Goal: Information Seeking & Learning: Learn about a topic

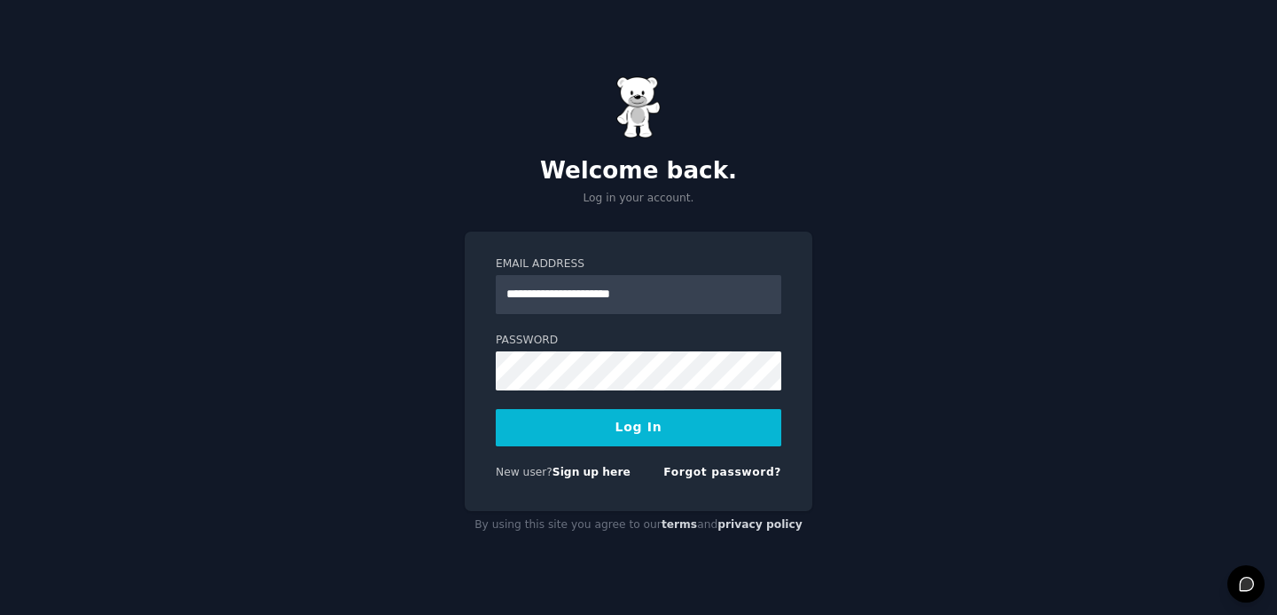
type input "**********"
click at [674, 431] on button "Log In" at bounding box center [639, 427] width 286 height 37
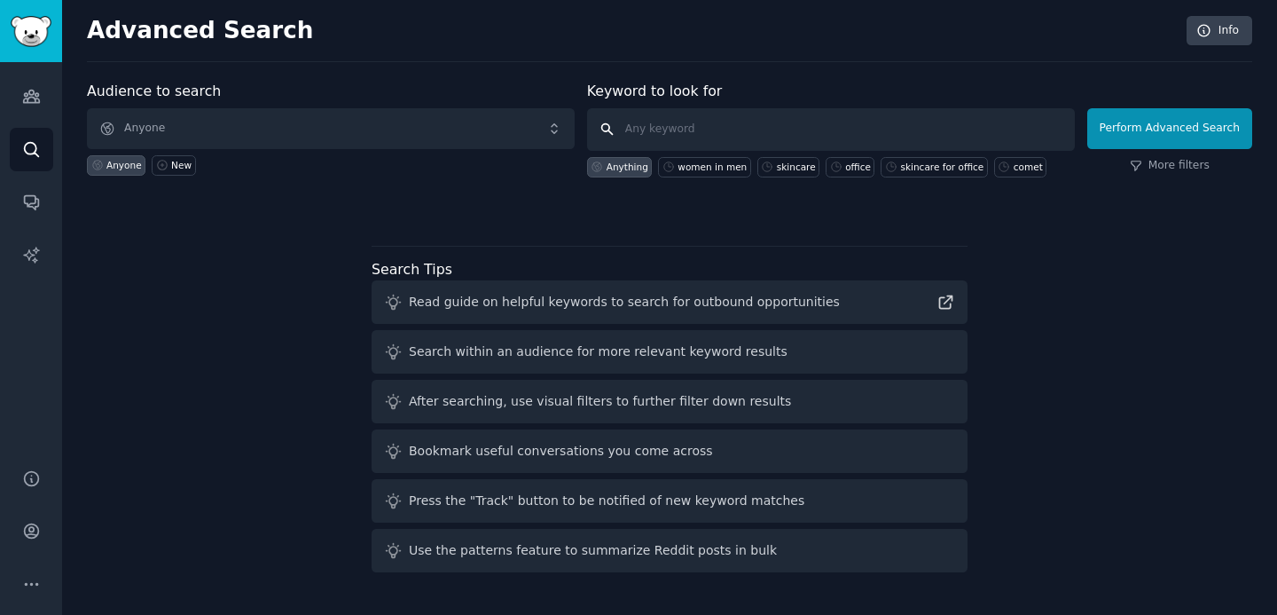
click at [702, 130] on input "text" at bounding box center [831, 129] width 488 height 43
type input "india parenting forum"
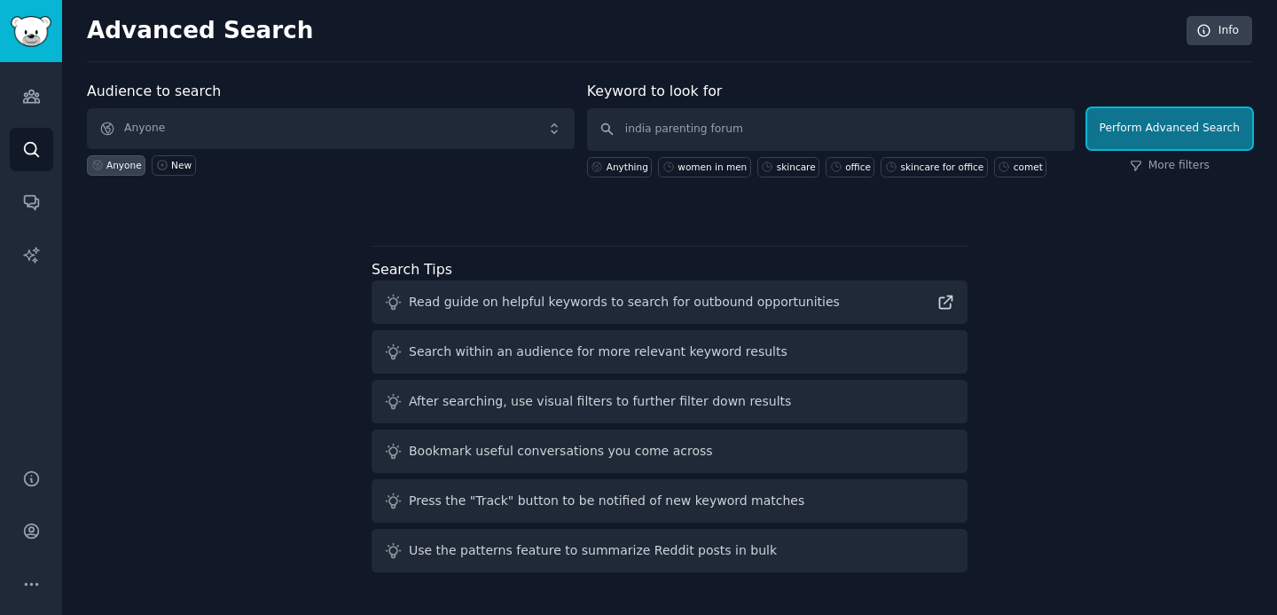
click at [1120, 135] on button "Perform Advanced Search" at bounding box center [1170, 128] width 165 height 41
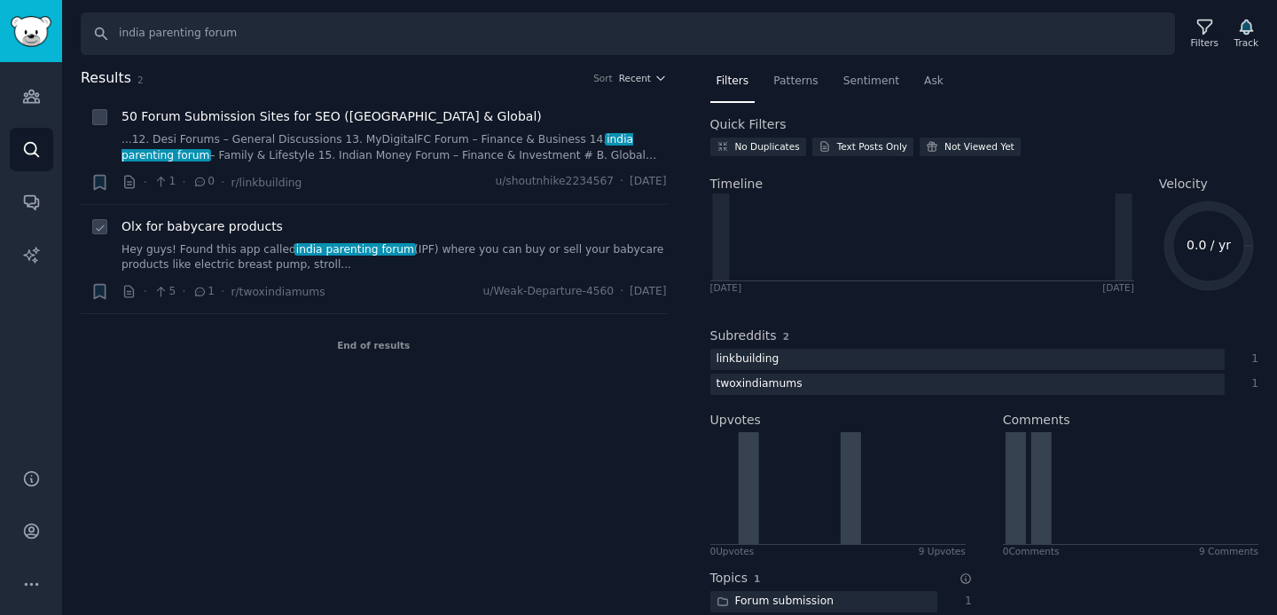
click at [364, 257] on link "Hey guys! Found this app called india parenting forum (IPF) where you can buy o…" at bounding box center [395, 257] width 546 height 31
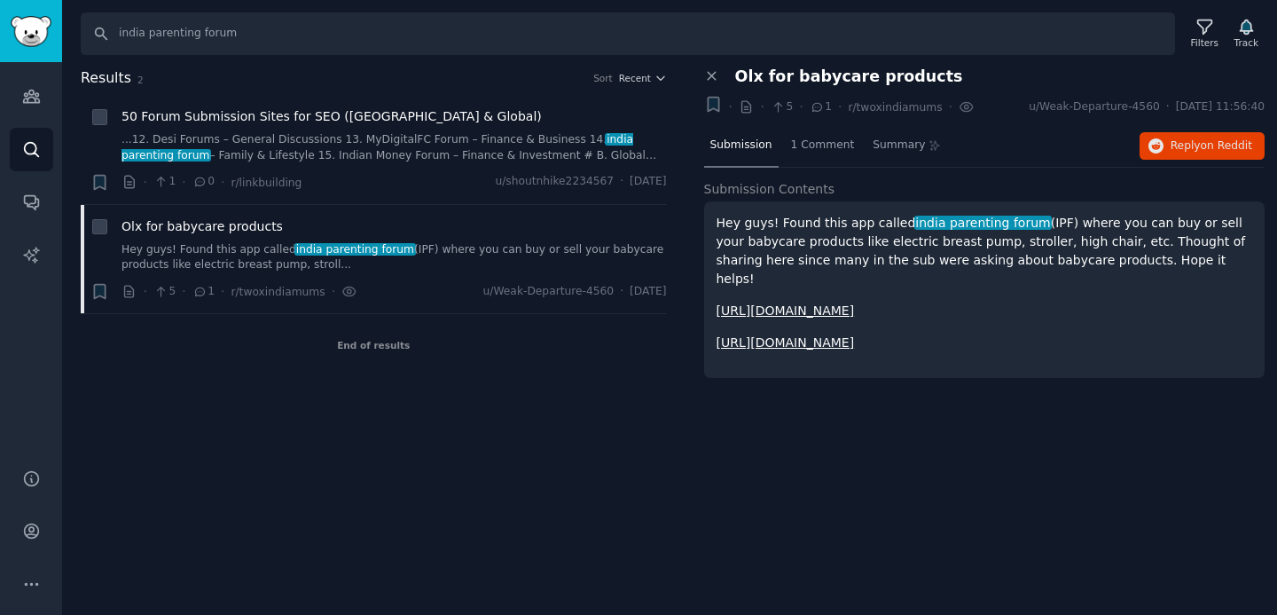
click at [805, 216] on p "Hey guys! Found this app called india parenting forum (IPF) where you can buy o…" at bounding box center [985, 251] width 537 height 75
click at [821, 149] on span "1 Comment" at bounding box center [823, 146] width 64 height 16
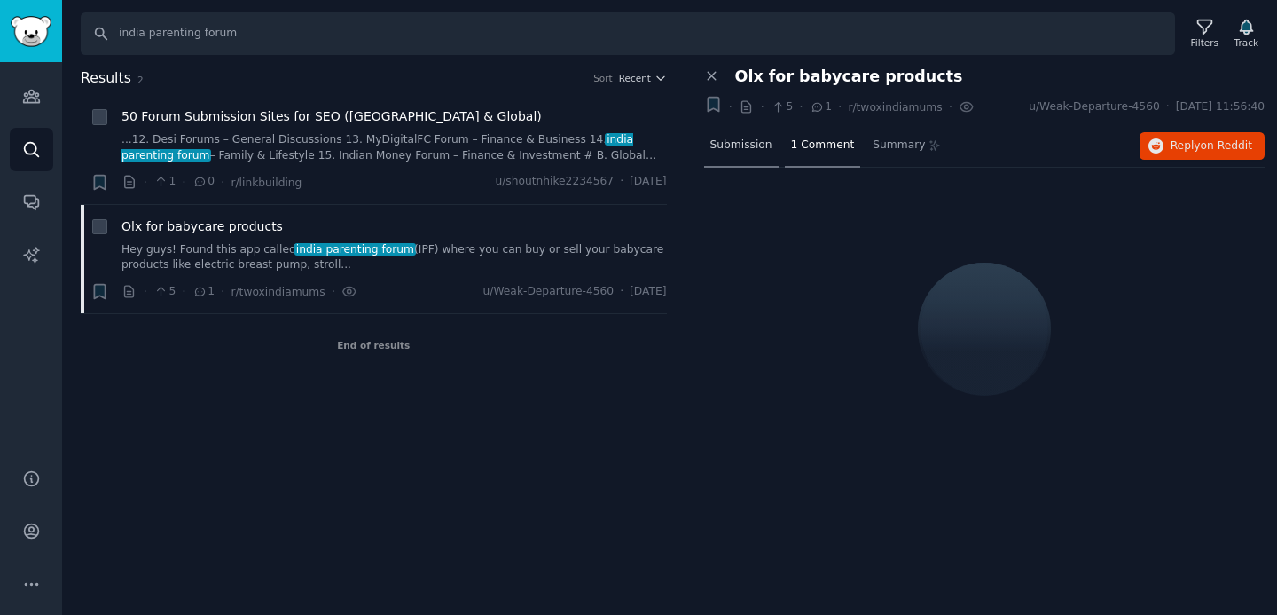
click at [743, 147] on span "Submission" at bounding box center [742, 146] width 62 height 16
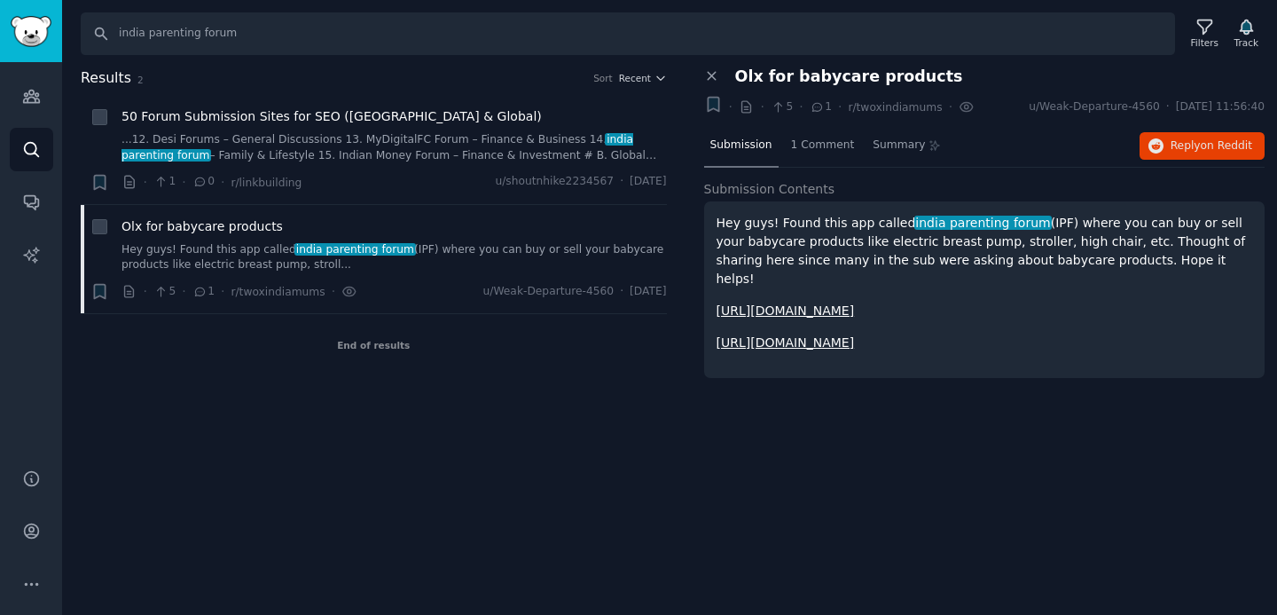
click at [972, 253] on p "Hey guys! Found this app called india parenting forum (IPF) where you can buy o…" at bounding box center [985, 251] width 537 height 75
click at [1065, 419] on div "Search india parenting forum Filters Track Results 2 Sort Recent + 50 Forum Sub…" at bounding box center [669, 307] width 1215 height 615
click at [317, 138] on link "...12. Desi Forums – General Discussions 13. MyDigitalFC Forum – Finance & Busi…" at bounding box center [395, 147] width 546 height 31
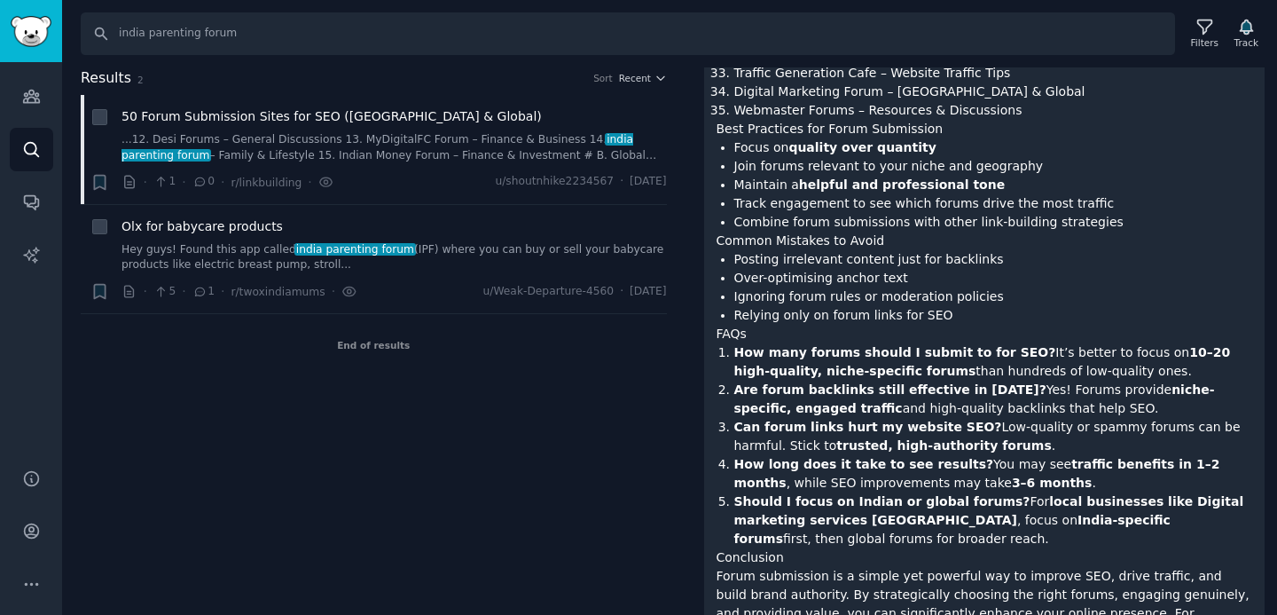
scroll to position [2354, 0]
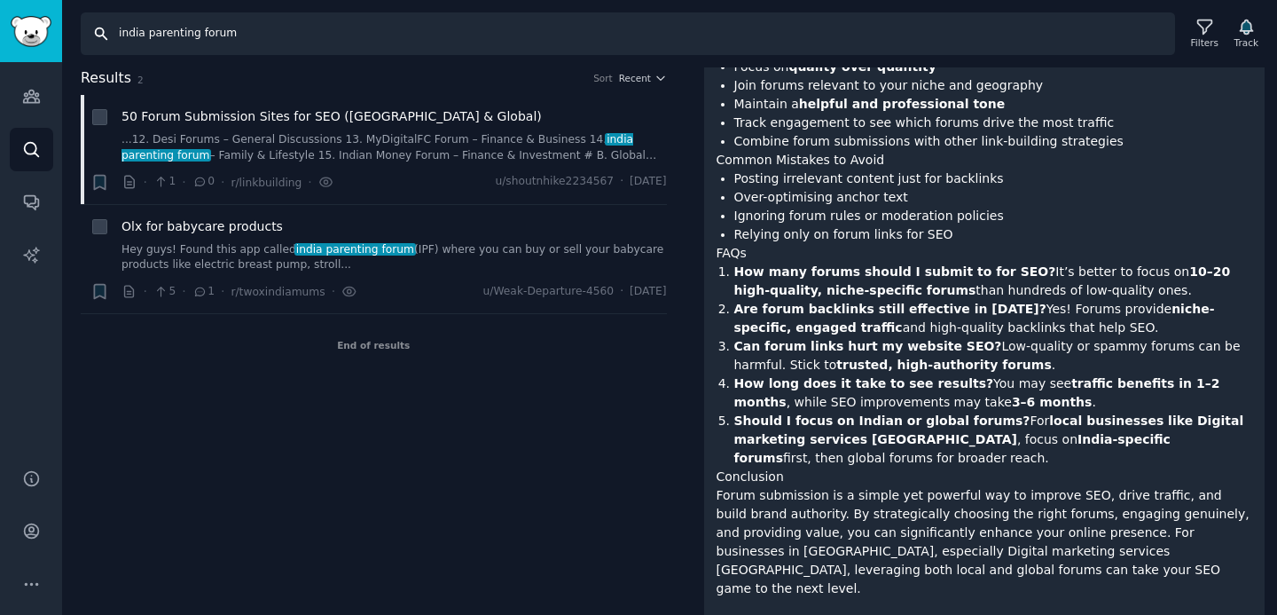
click at [172, 32] on input "india parenting forum" at bounding box center [628, 33] width 1095 height 43
click at [172, 36] on input "india parenting forum" at bounding box center [628, 33] width 1095 height 43
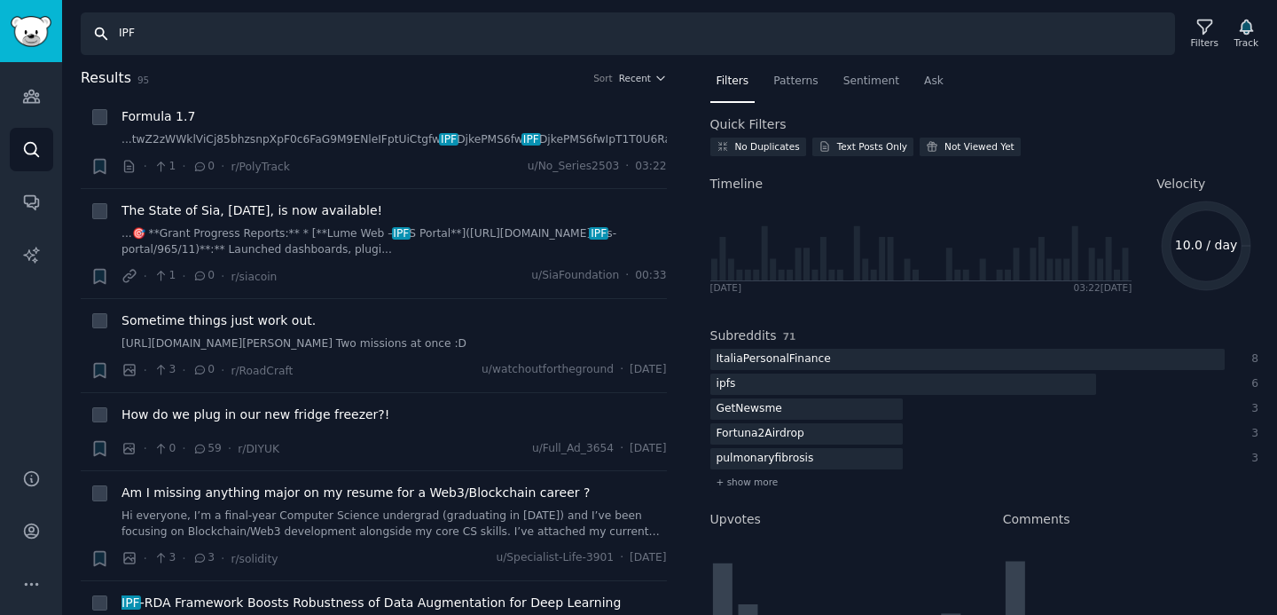
click at [290, 40] on input "IPF" at bounding box center [628, 33] width 1095 height 43
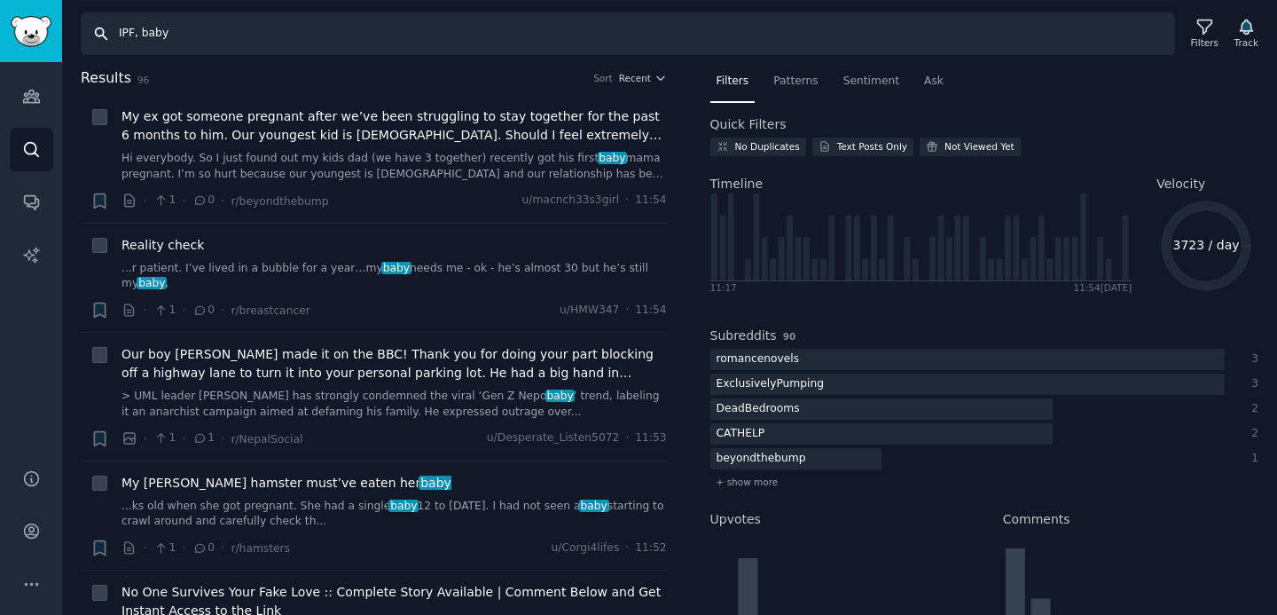
click at [279, 33] on input "IPF, baby" at bounding box center [628, 33] width 1095 height 43
type input "babycare"
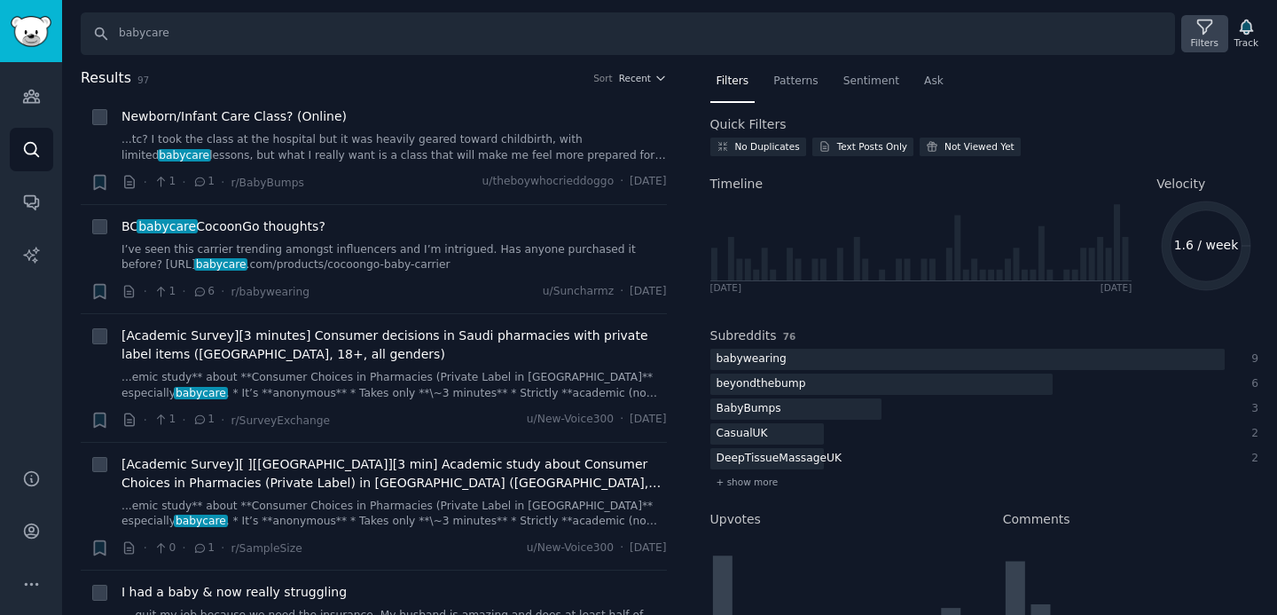
click at [1204, 19] on icon at bounding box center [1205, 27] width 19 height 19
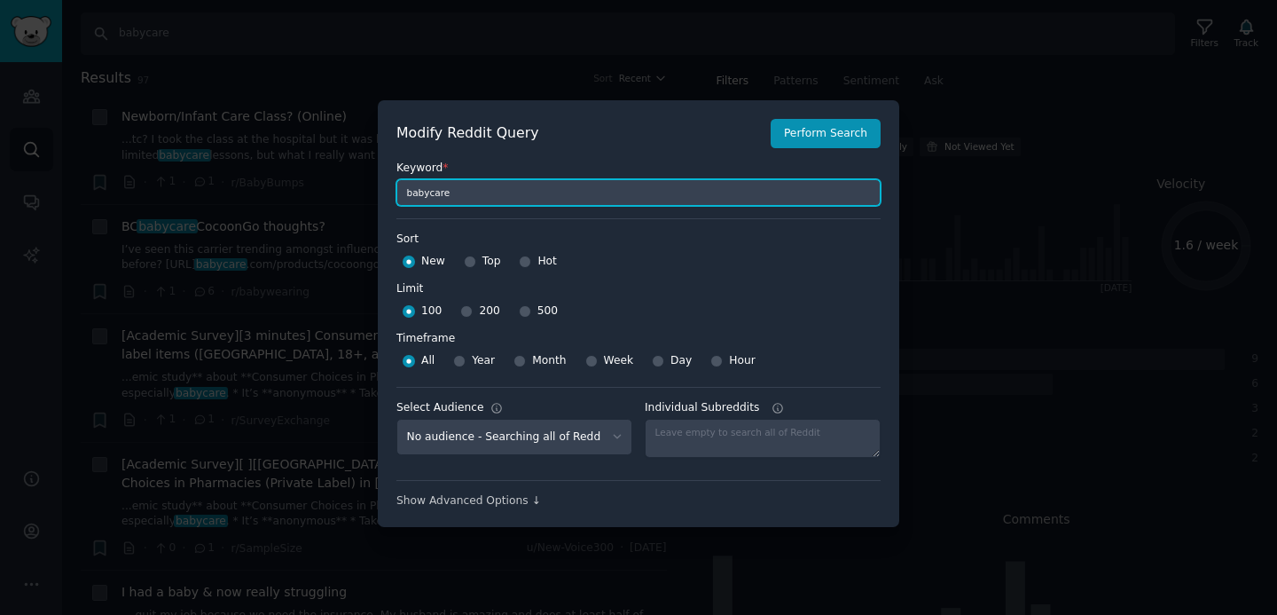
click at [509, 197] on input "babycare" at bounding box center [639, 192] width 484 height 27
type input "babycareIPF"
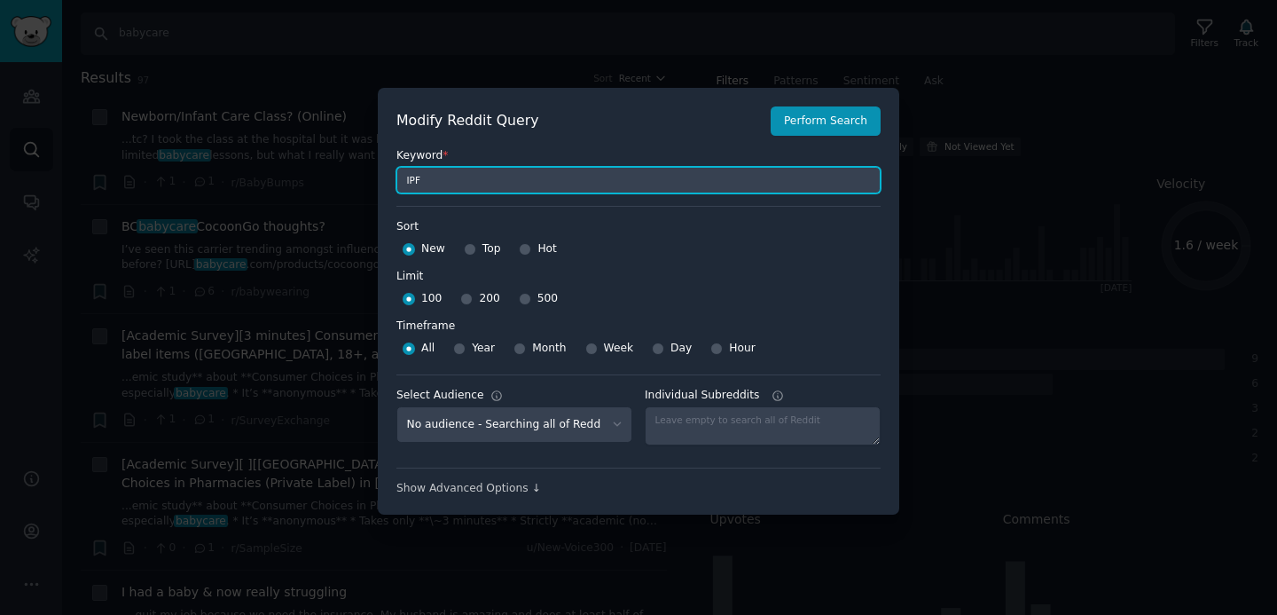
type input "IPF"
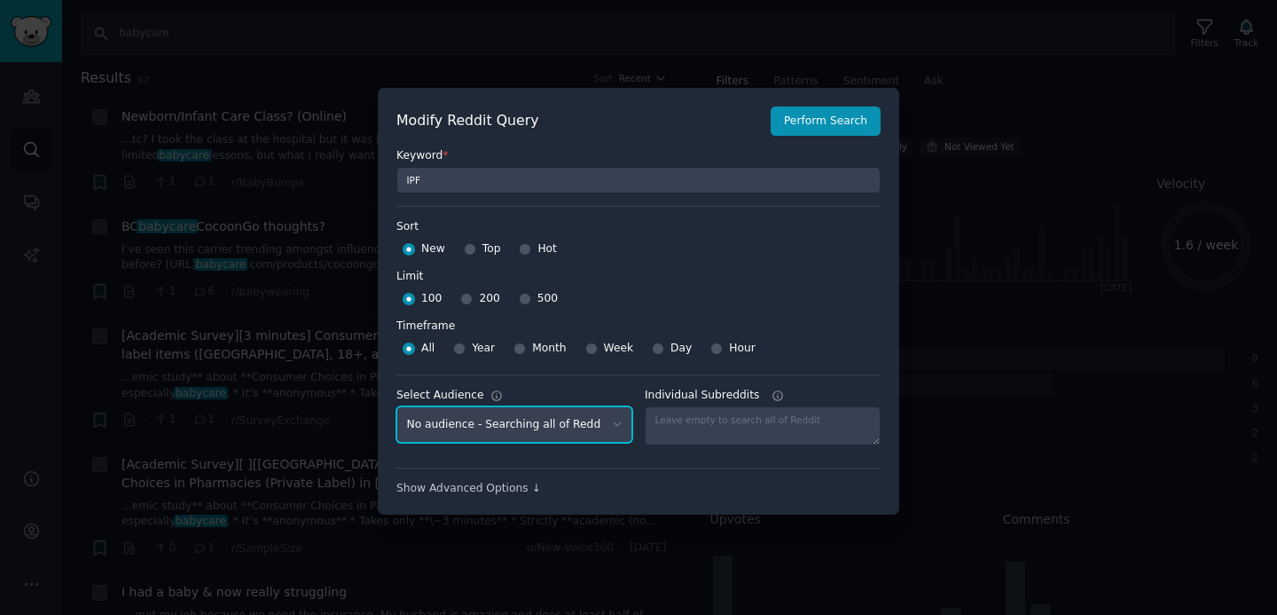
click at [486, 423] on select "No audience - Searching all of Reddit India sneakers - 9 Subreddits Men's skinc…" at bounding box center [515, 424] width 236 height 36
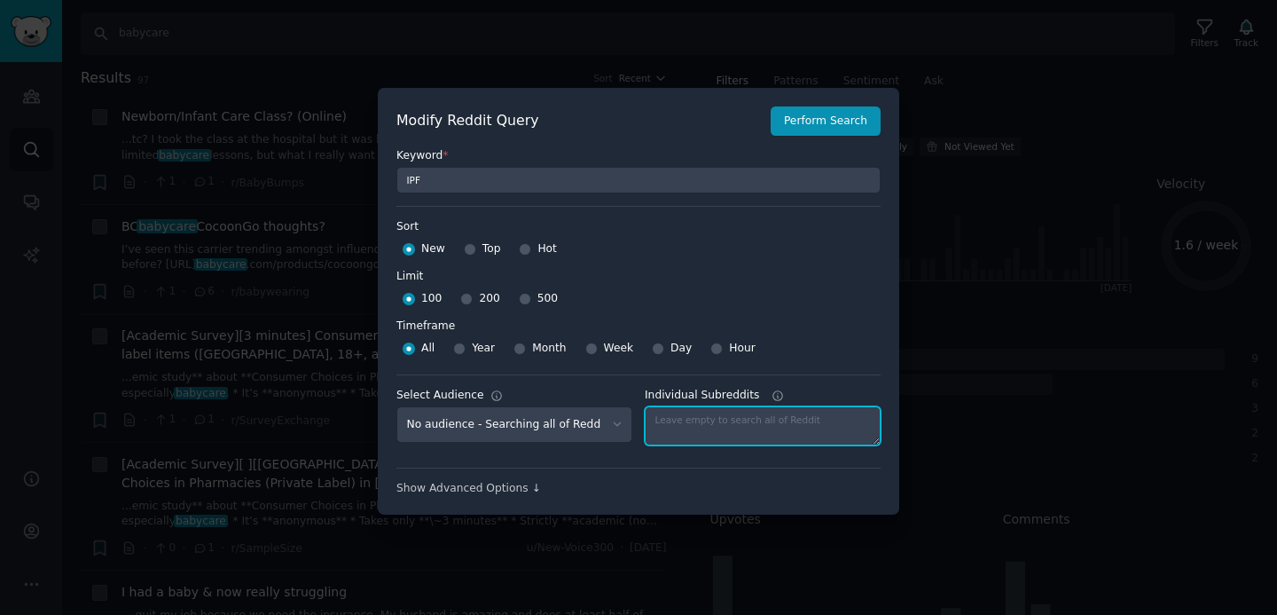
click at [703, 424] on textarea "Individual Subreddits" at bounding box center [763, 425] width 236 height 39
click at [523, 490] on div "Show Advanced Options ↓" at bounding box center [639, 489] width 484 height 16
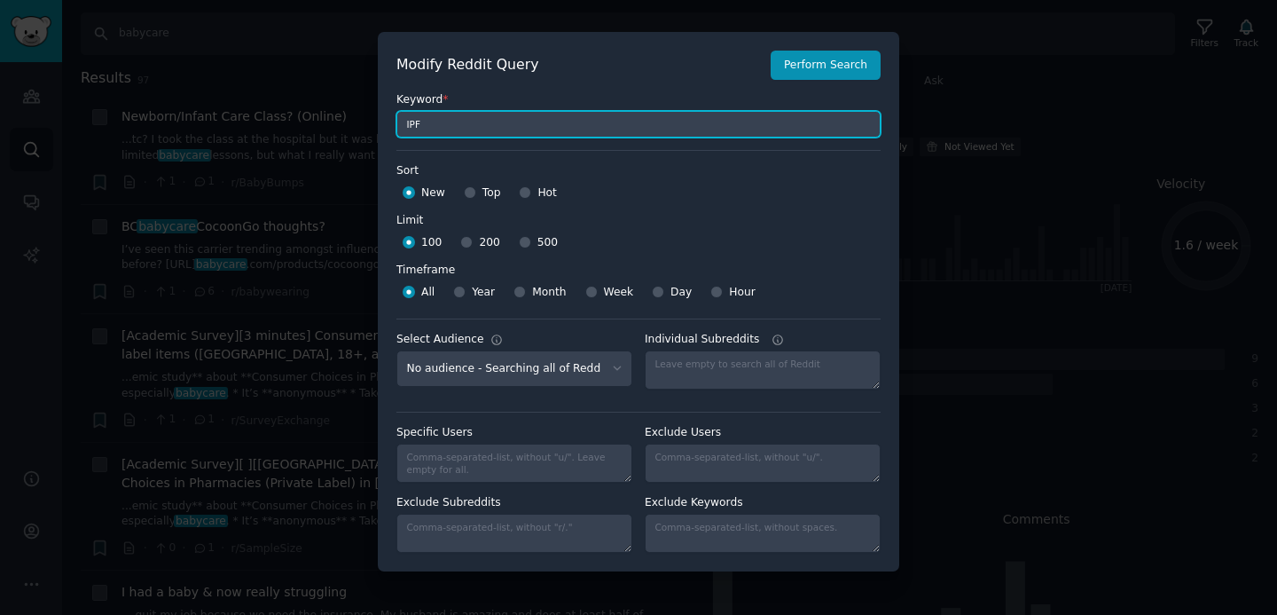
click at [502, 126] on input "IPF" at bounding box center [639, 124] width 484 height 27
type input "parenitn"
type input "indian parenting forum"
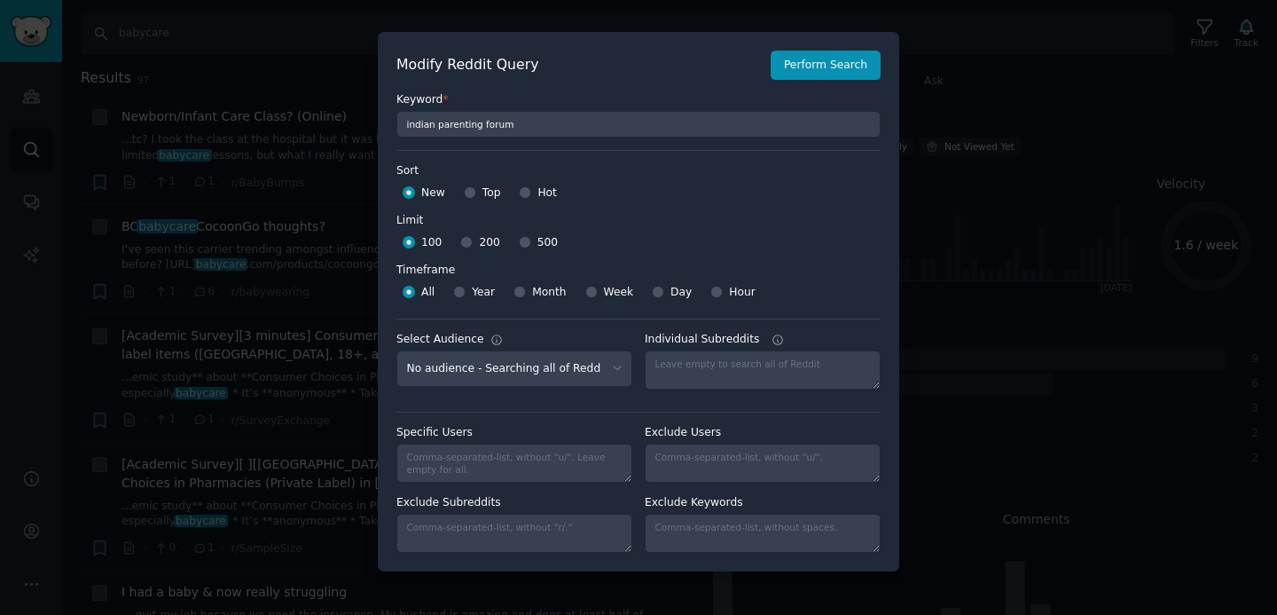
type input "indian parenting forum"
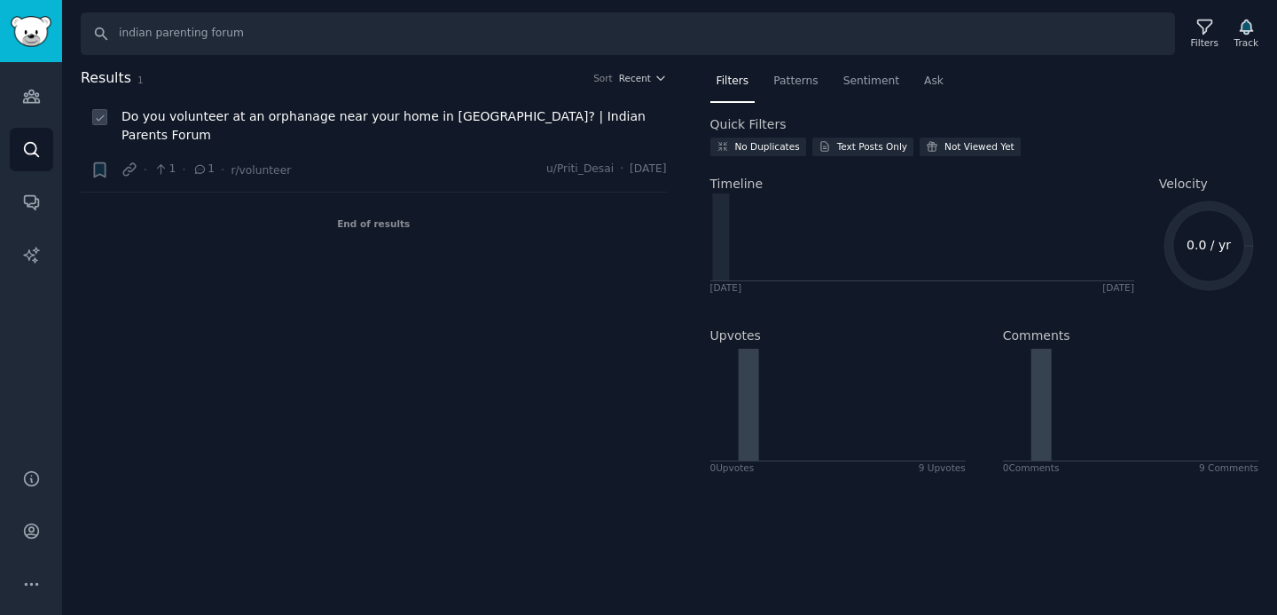
click at [374, 122] on span "Do you volunteer at an orphanage near your home in India? | Indian Parents Forum" at bounding box center [395, 125] width 546 height 37
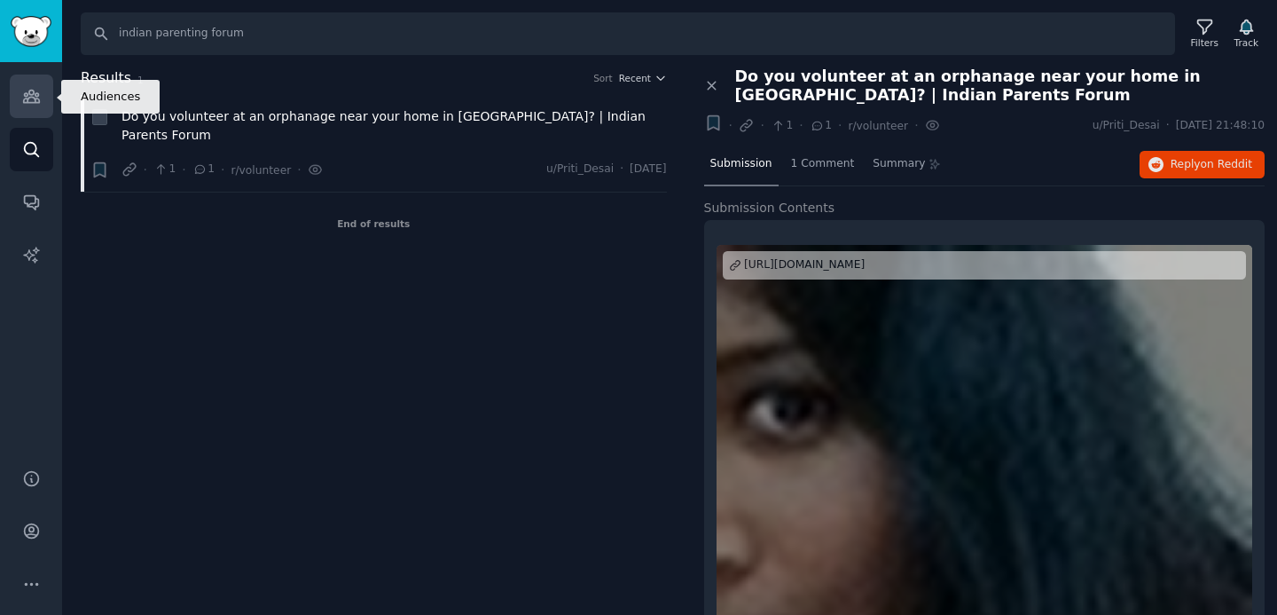
click at [27, 97] on icon "Sidebar" at bounding box center [31, 96] width 19 height 19
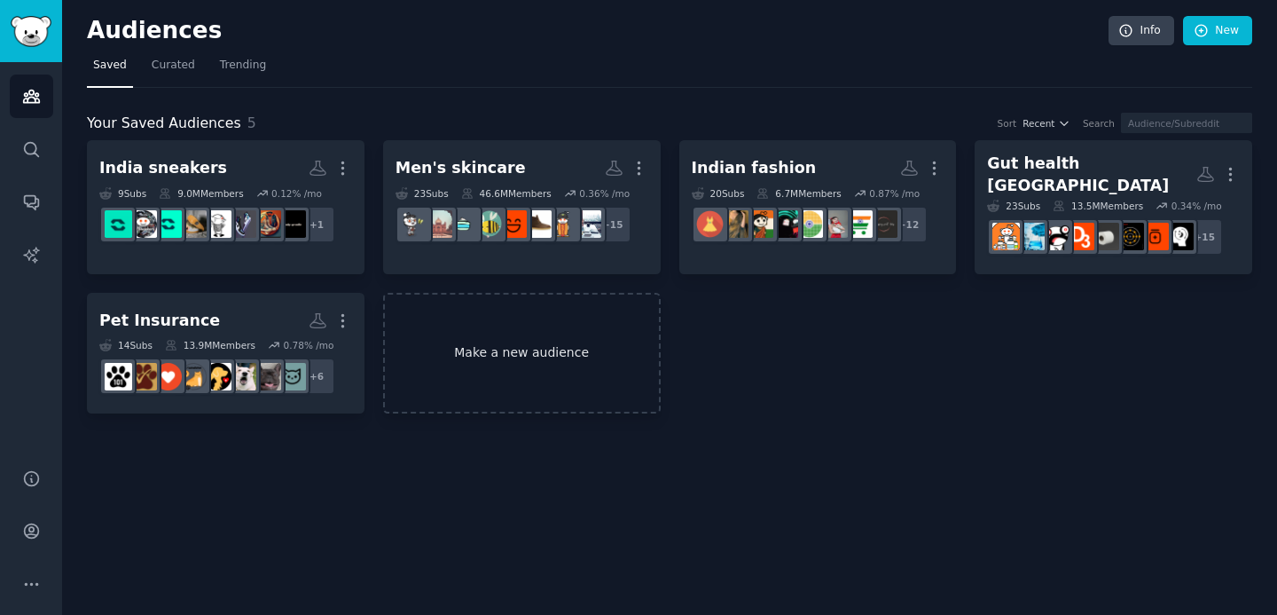
click at [500, 332] on link "Make a new audience" at bounding box center [522, 354] width 278 height 122
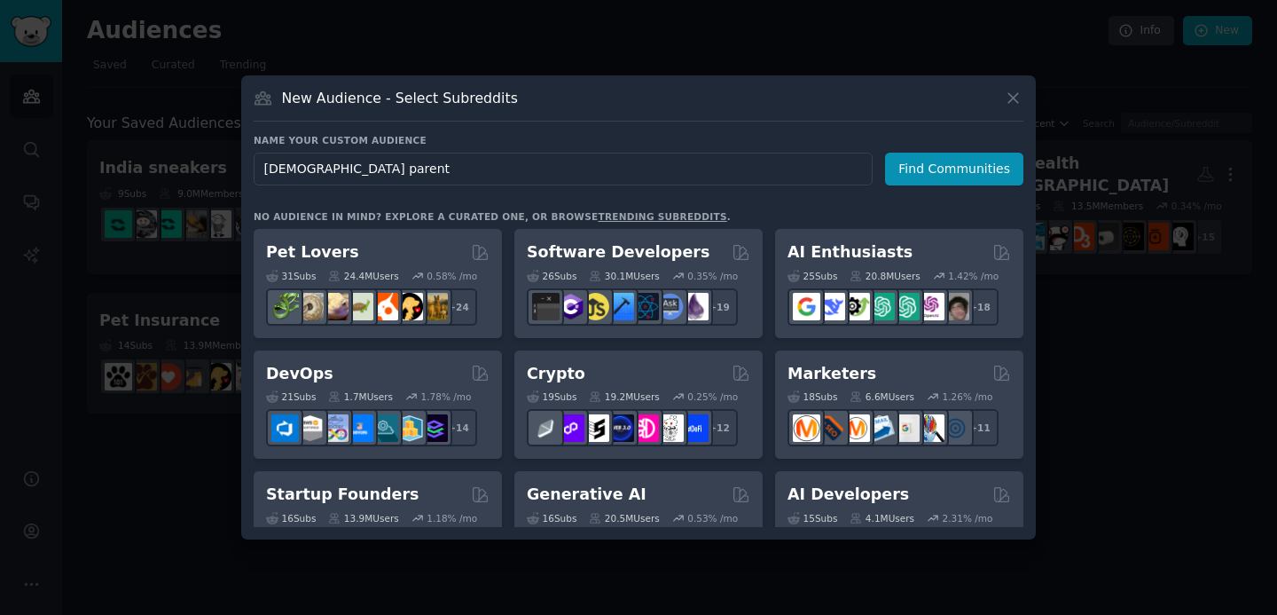
type input "Indian parents"
type input "India"
type input "Babycare India"
click at [931, 167] on button "Find Communities" at bounding box center [954, 169] width 138 height 33
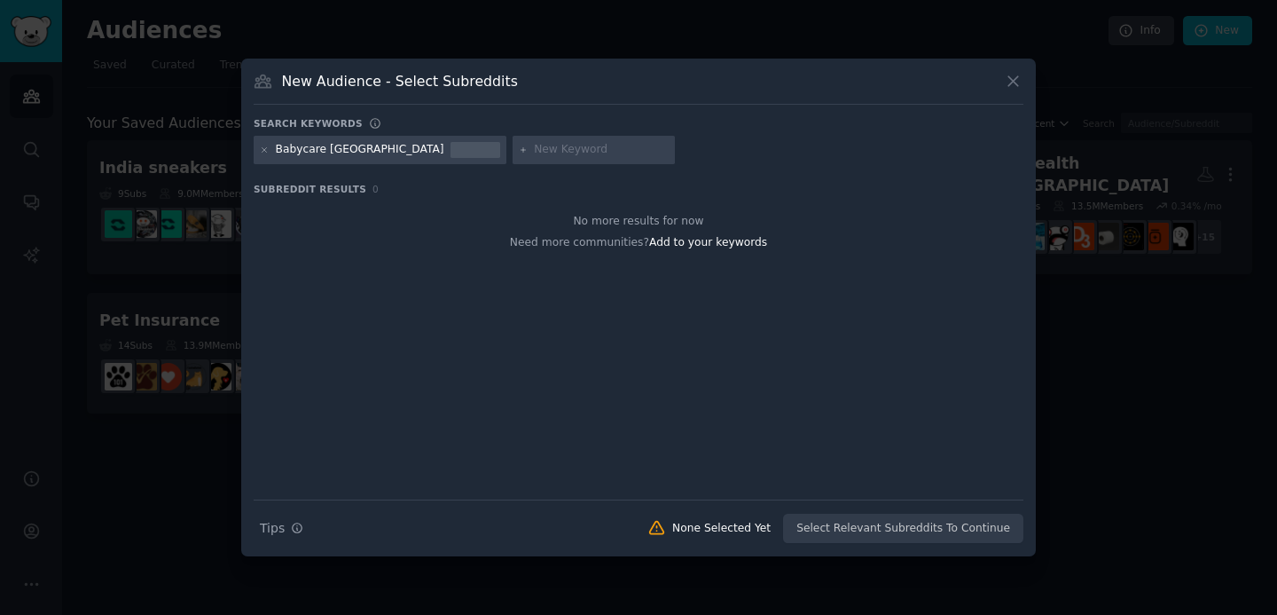
click at [534, 154] on input "text" at bounding box center [601, 150] width 135 height 16
type input "indian mums"
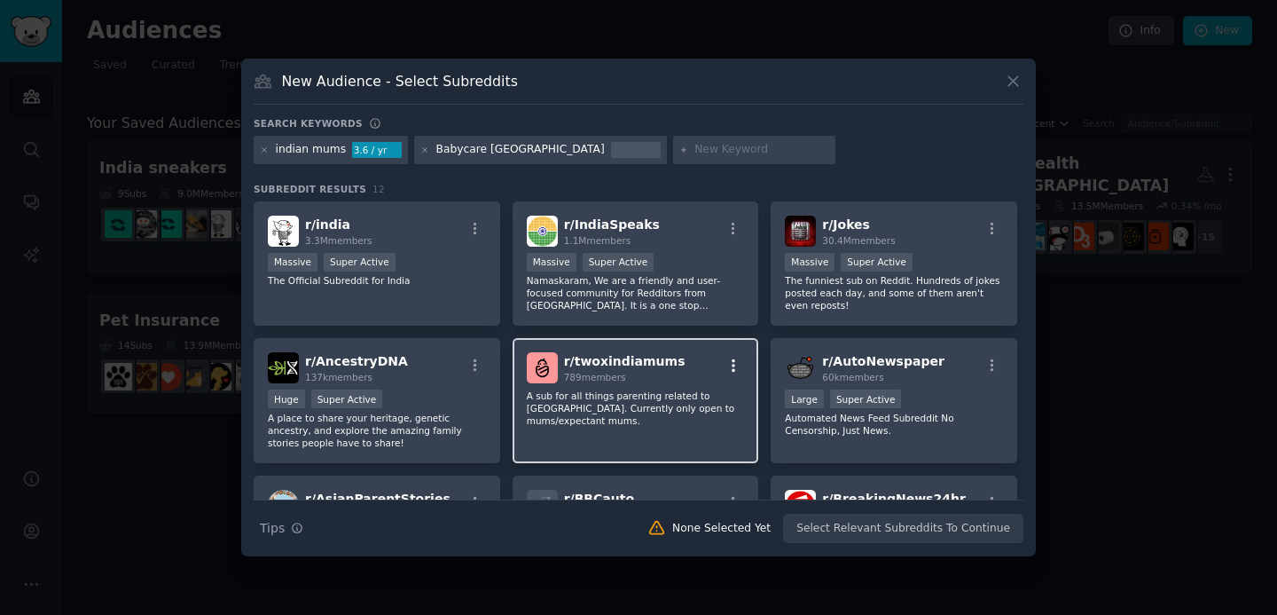
click at [736, 360] on icon "button" at bounding box center [734, 366] width 16 height 16
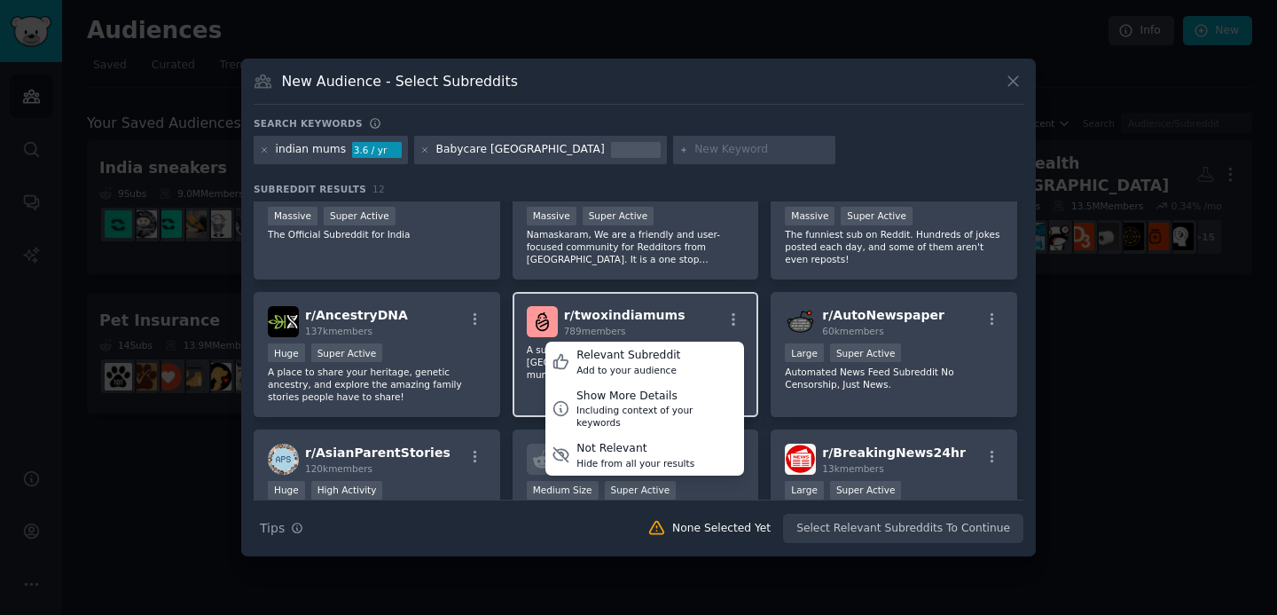
scroll to position [50, 0]
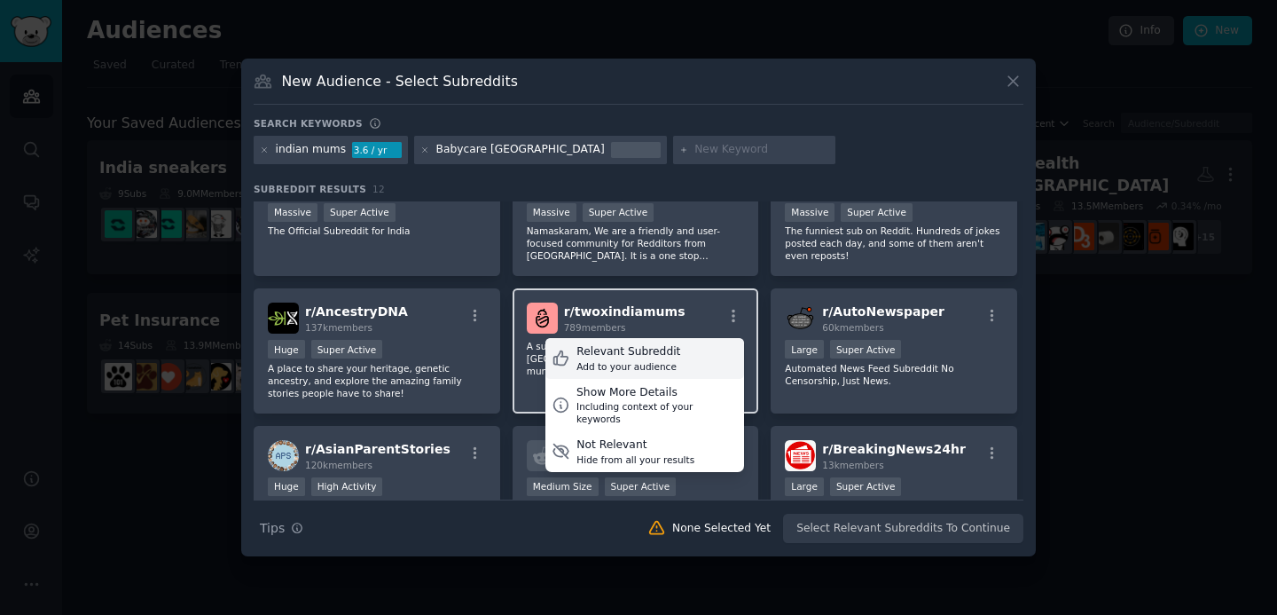
click at [648, 356] on div "Relevant Subreddit" at bounding box center [629, 352] width 104 height 16
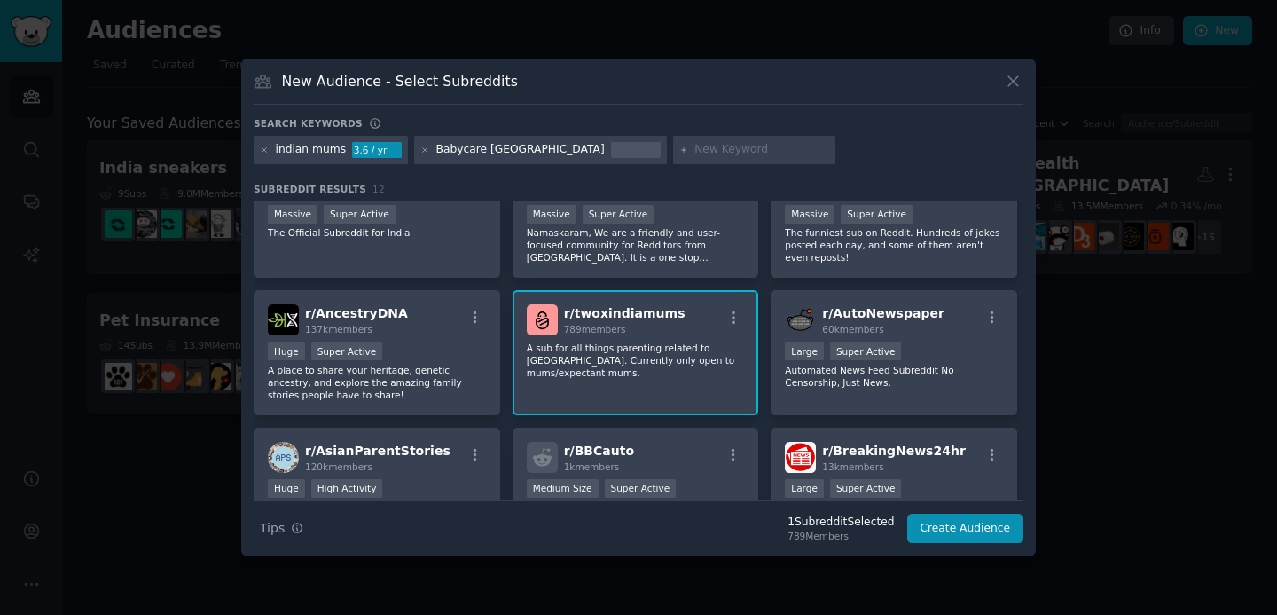
scroll to position [0, 0]
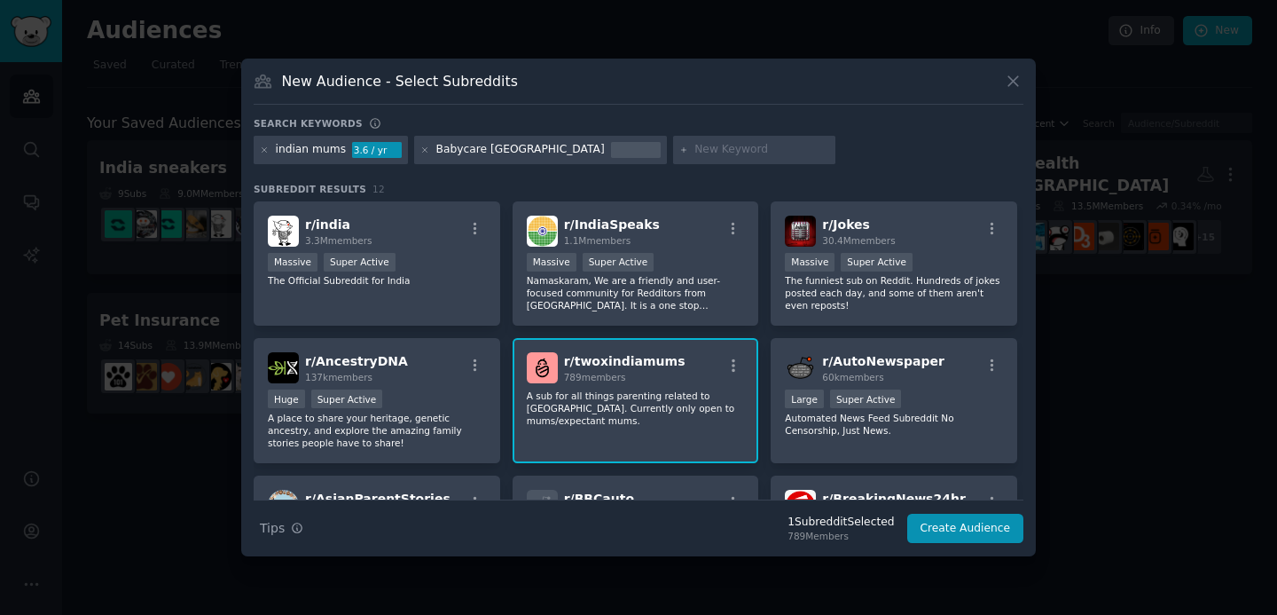
click at [695, 146] on input "text" at bounding box center [762, 150] width 135 height 16
type input "buy and sell"
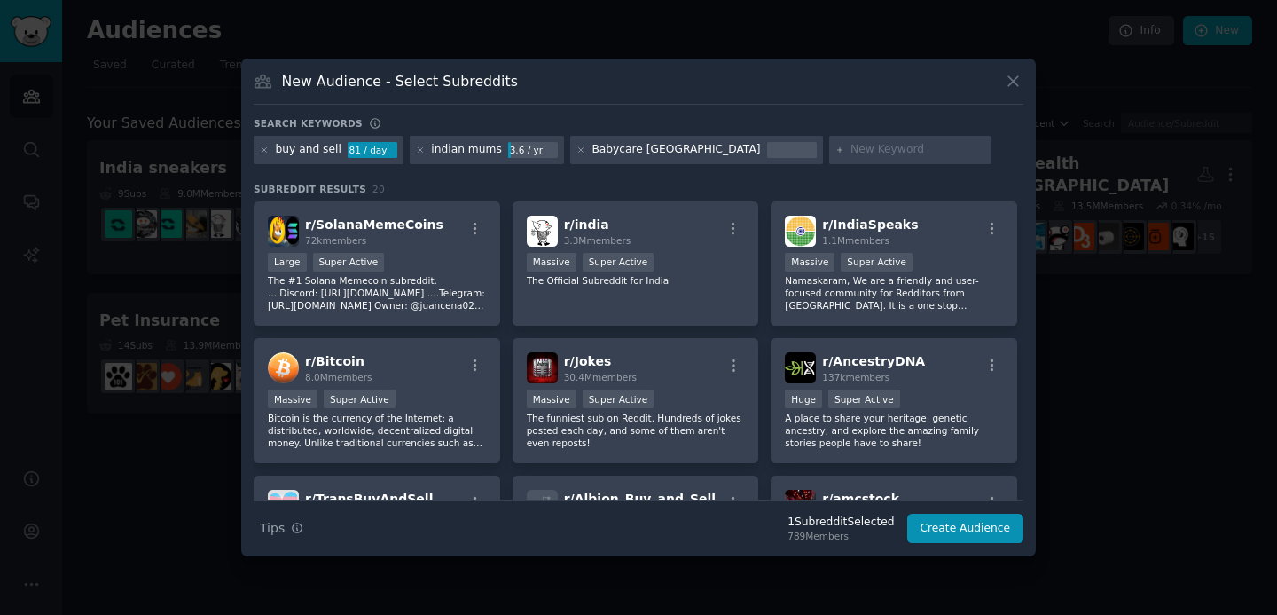
click at [851, 147] on input "text" at bounding box center [918, 150] width 135 height 16
type input "parenting"
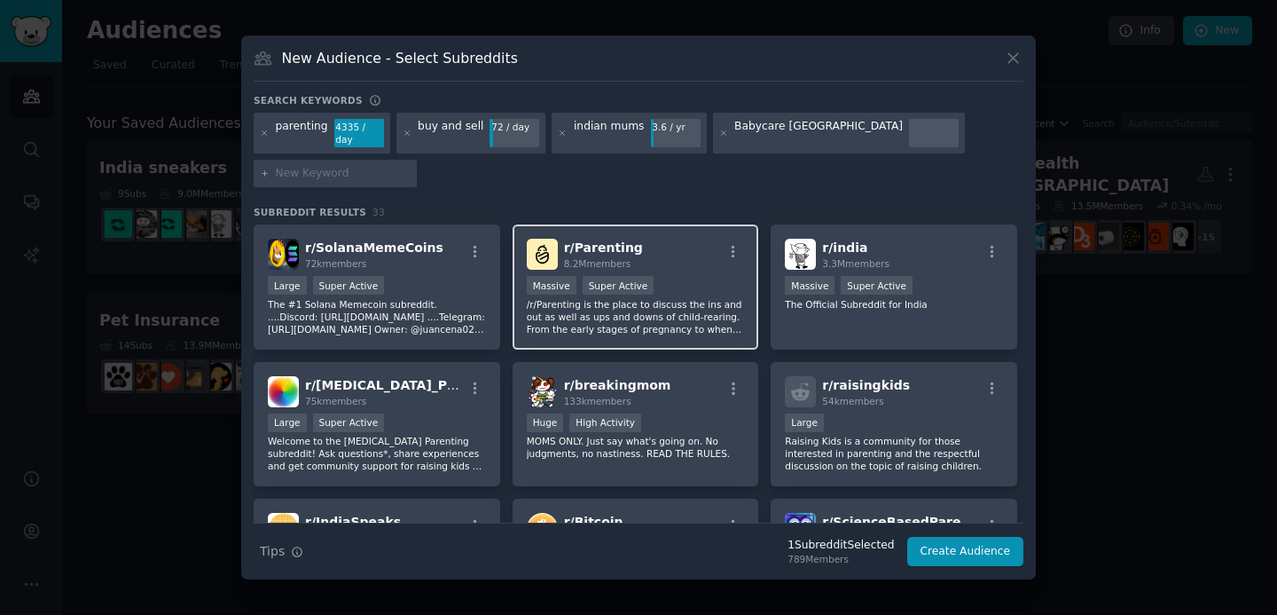
click at [688, 249] on div "r/ Parenting 8.2M members" at bounding box center [636, 254] width 218 height 31
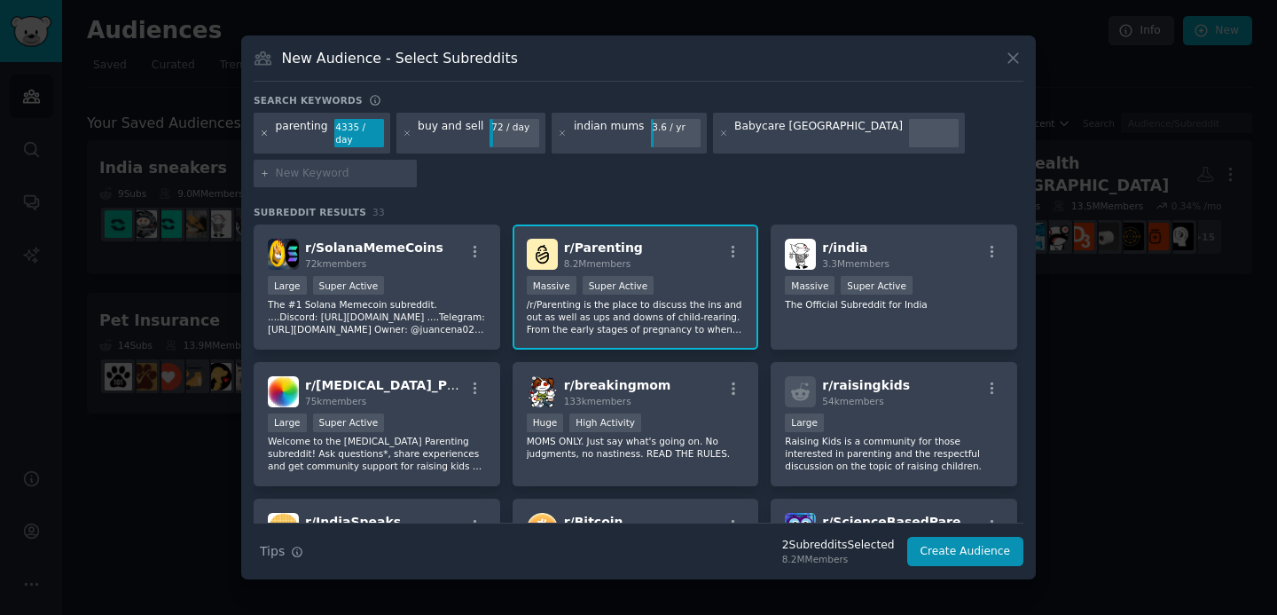
click at [267, 138] on icon at bounding box center [265, 134] width 10 height 10
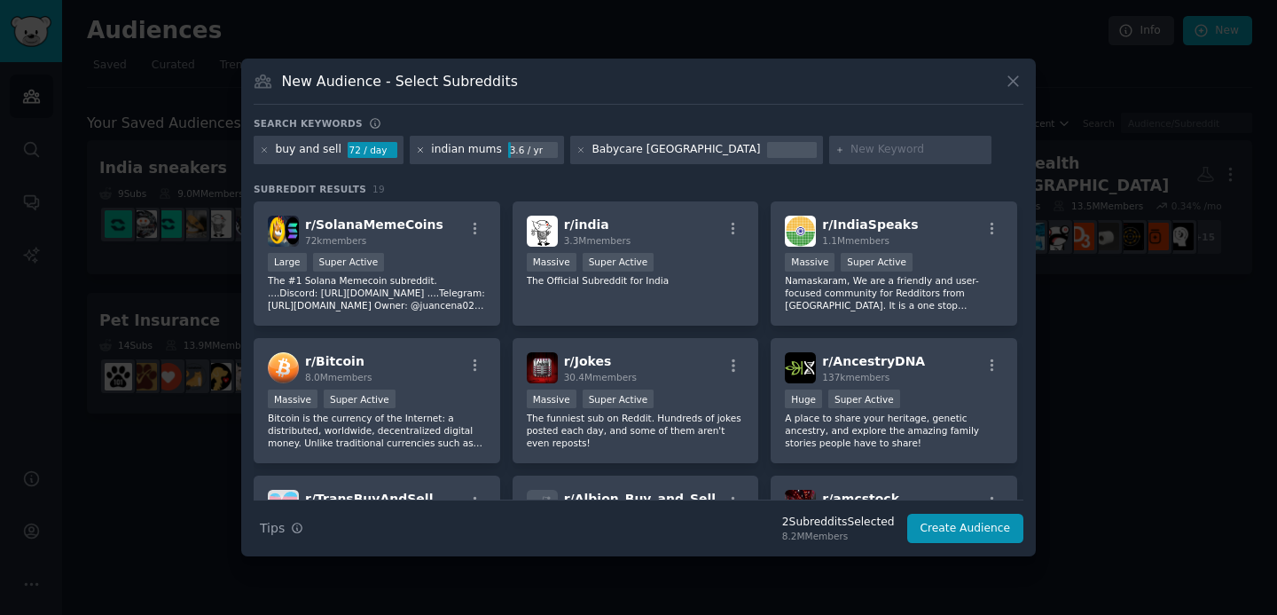
click at [416, 150] on icon at bounding box center [421, 150] width 10 height 10
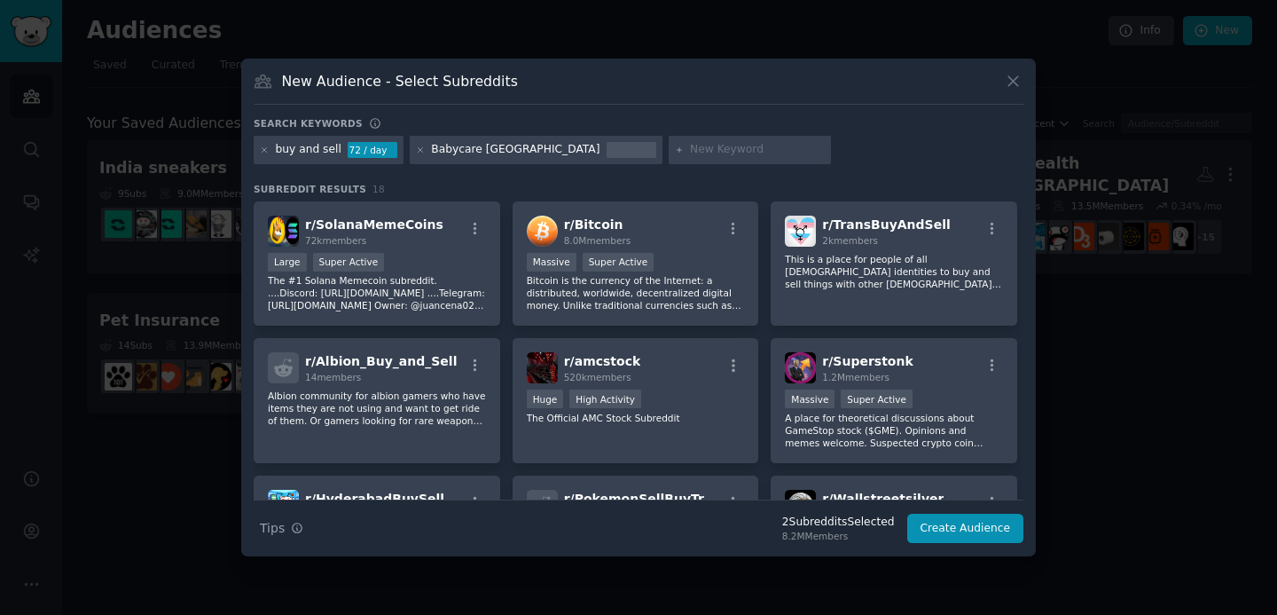
click at [690, 145] on input "text" at bounding box center [757, 150] width 135 height 16
type input "parents india"
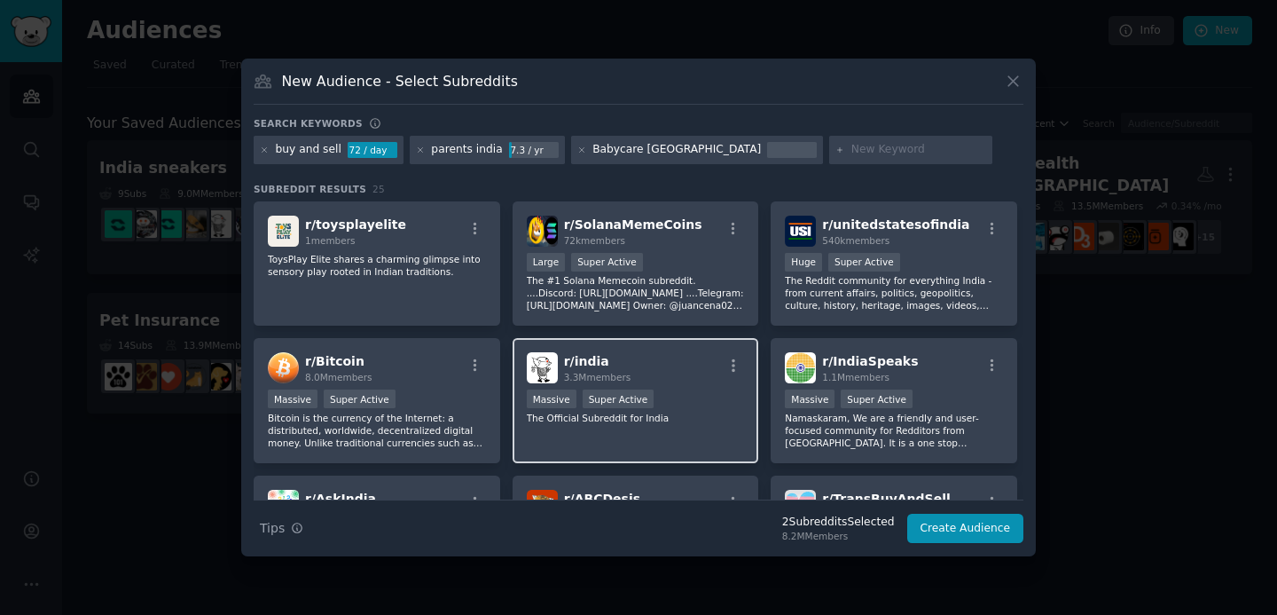
click at [692, 379] on div "r/ india 3.3M members" at bounding box center [636, 367] width 218 height 31
click at [852, 151] on input "text" at bounding box center [919, 150] width 135 height 16
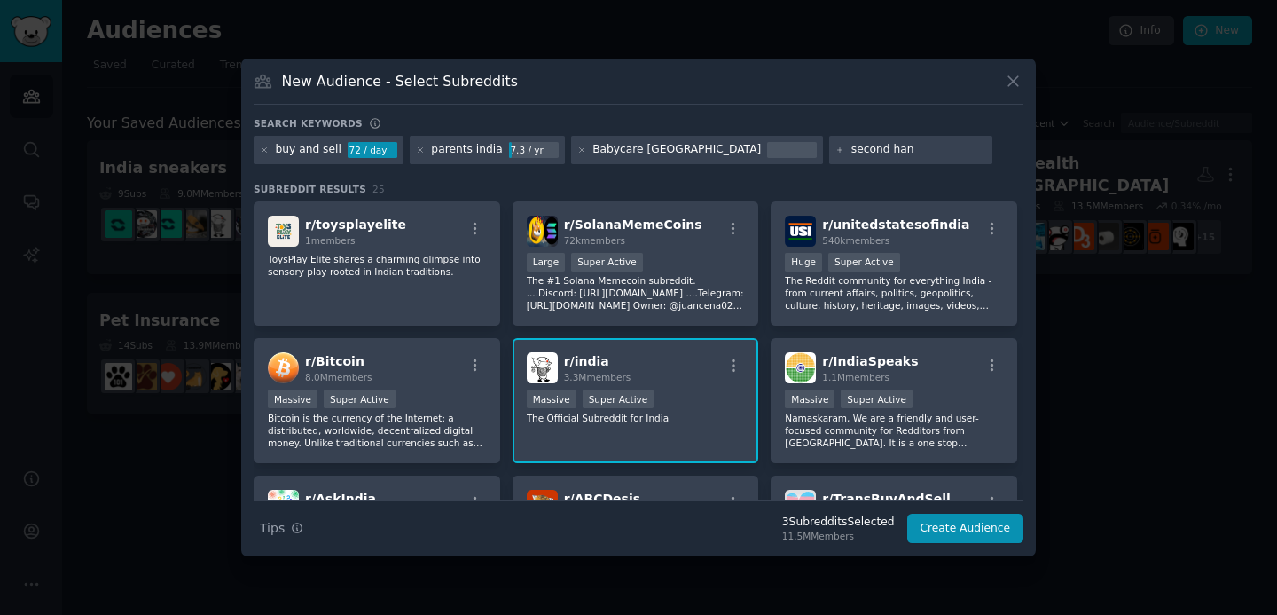
type input "second hand"
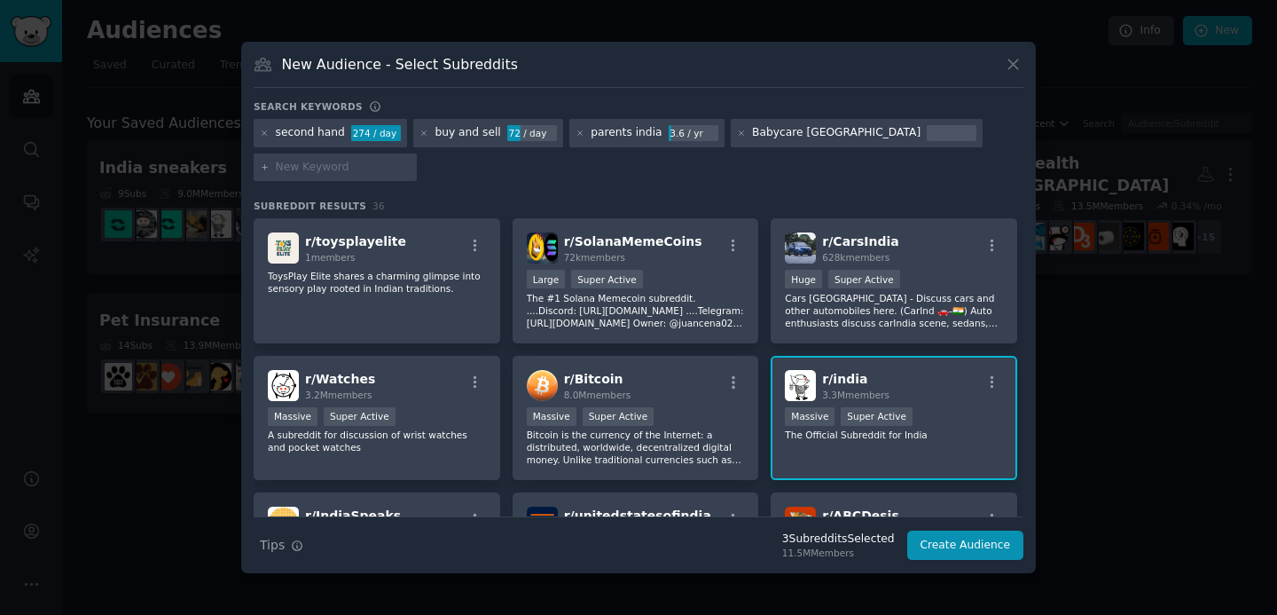
click at [716, 202] on h3 "Subreddit Results 36" at bounding box center [639, 206] width 770 height 12
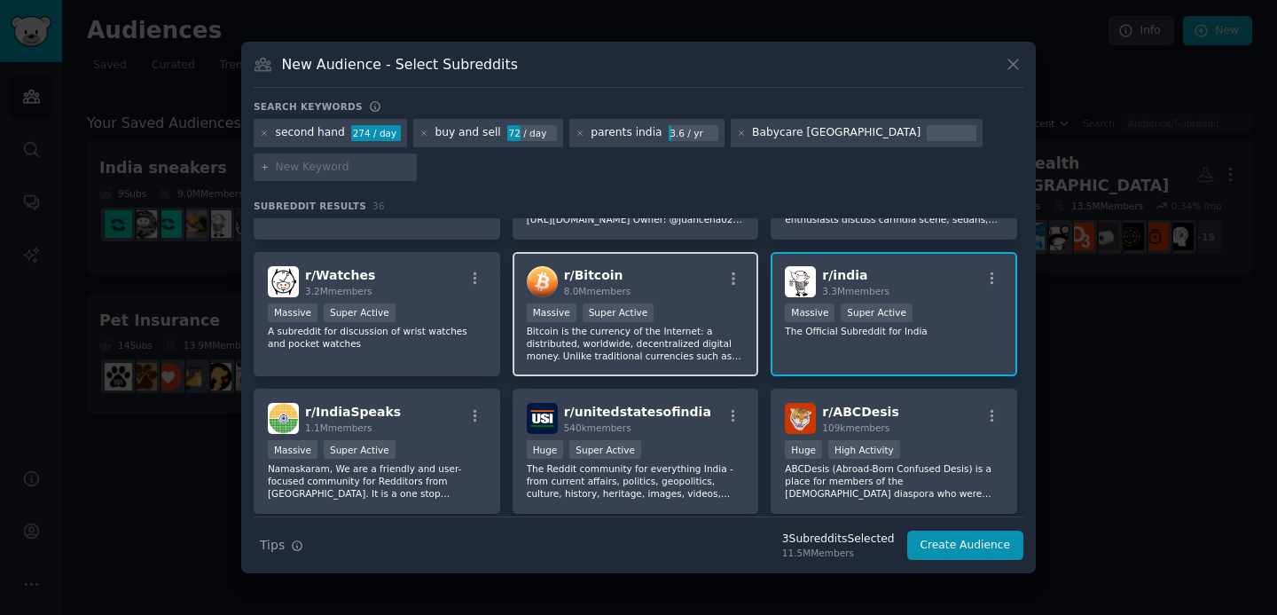
scroll to position [110, 0]
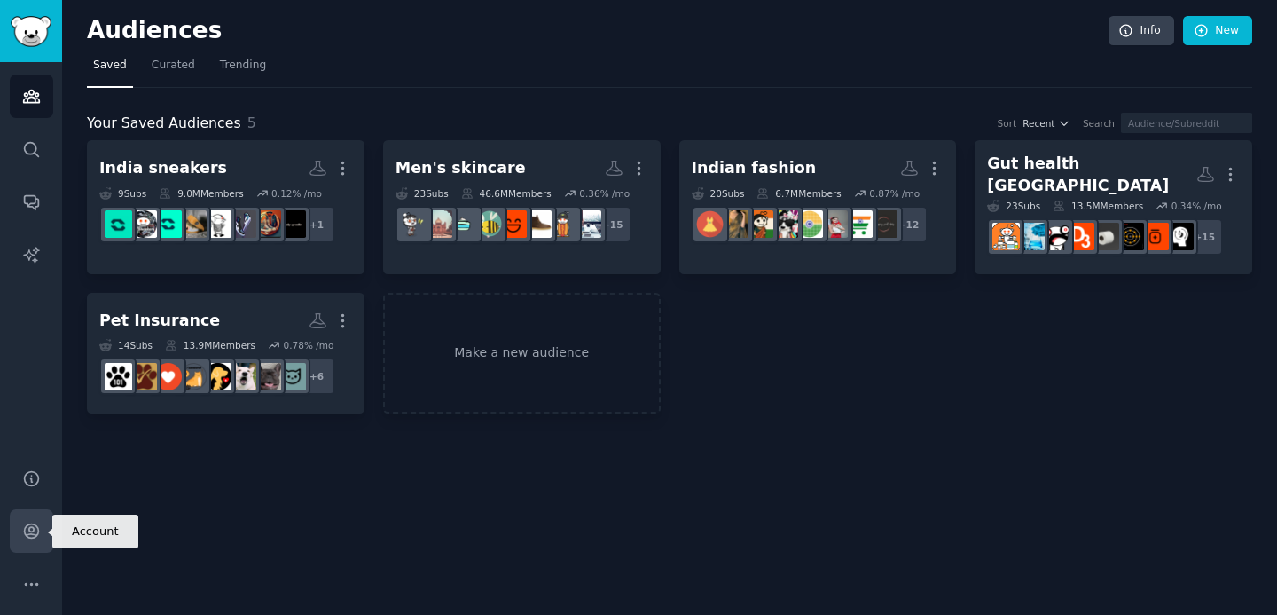
click at [24, 540] on link "Account" at bounding box center [31, 530] width 43 height 43
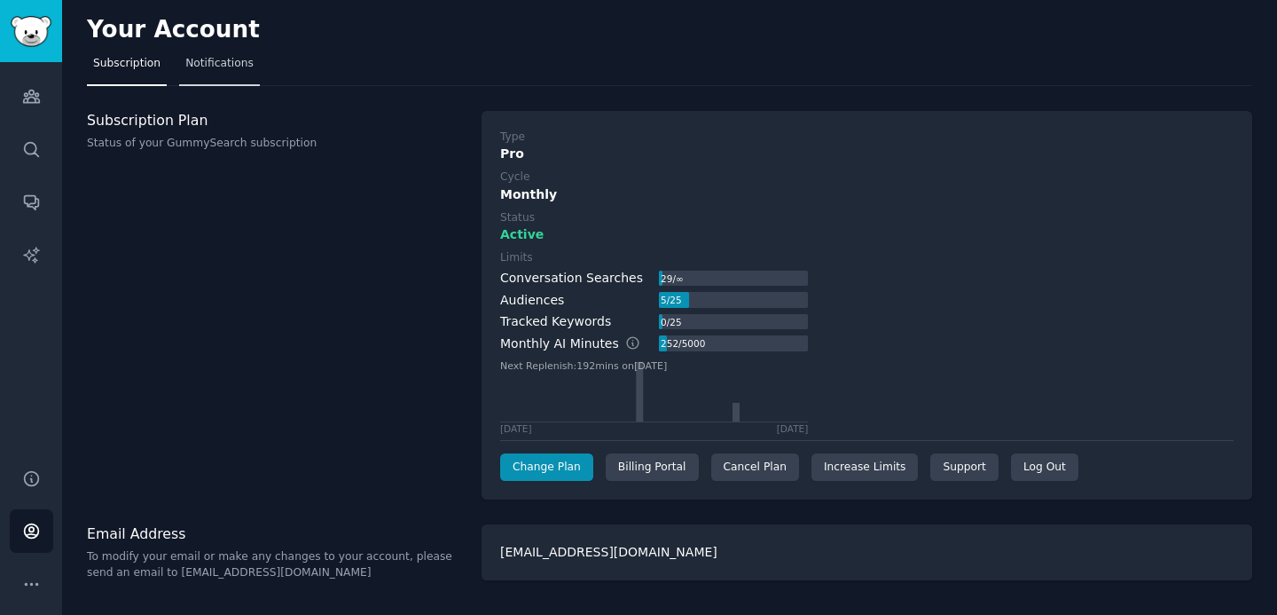
click at [215, 71] on span "Notifications" at bounding box center [219, 64] width 68 height 16
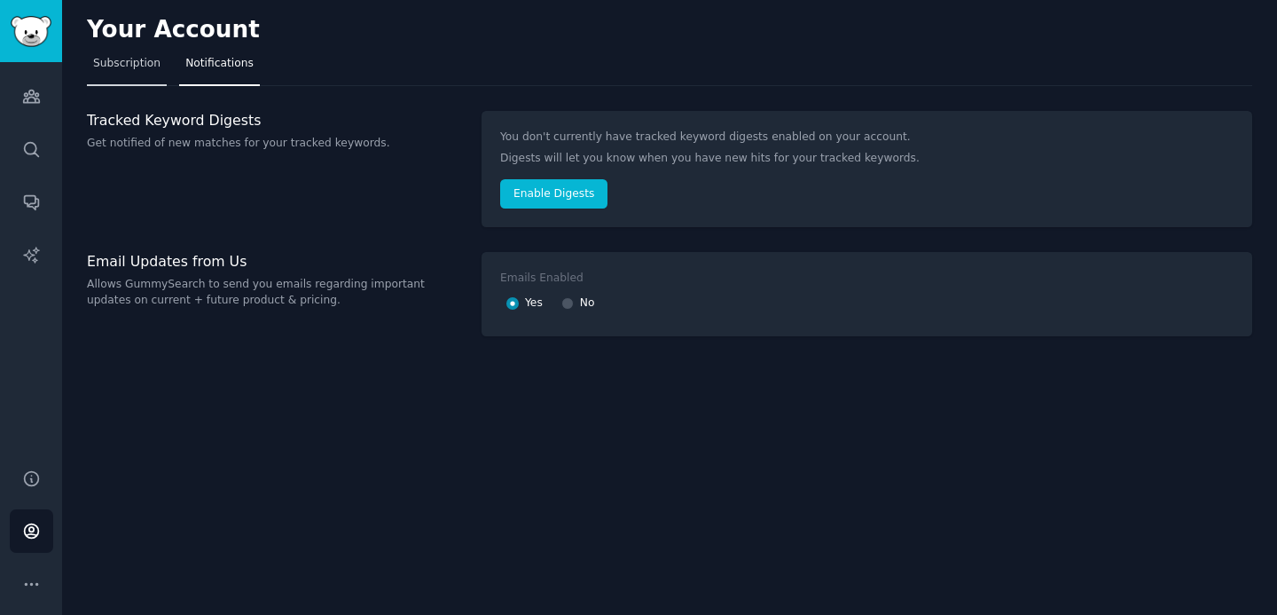
click at [118, 57] on span "Subscription" at bounding box center [126, 64] width 67 height 16
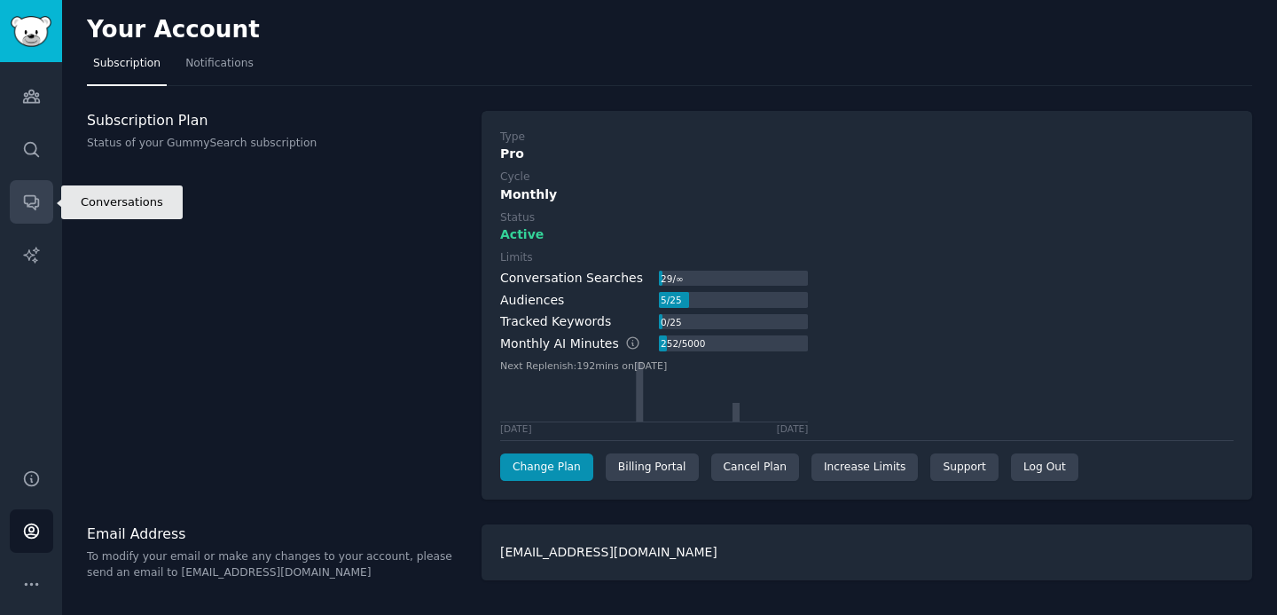
click at [24, 206] on icon "Sidebar" at bounding box center [31, 202] width 19 height 19
